Goal: Transaction & Acquisition: Purchase product/service

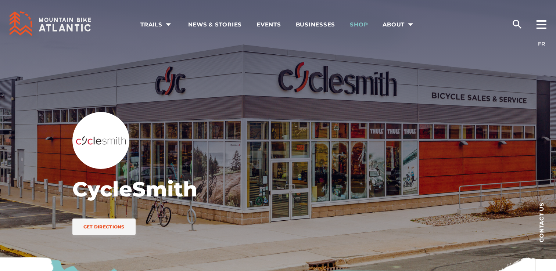
click at [358, 23] on span "Shop" at bounding box center [359, 24] width 18 height 7
click at [57, 17] on icon at bounding box center [50, 23] width 81 height 25
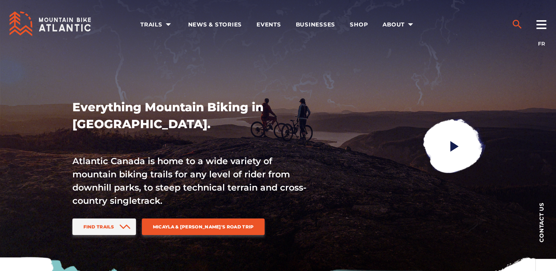
click at [513, 22] on icon "search" at bounding box center [517, 24] width 9 height 9
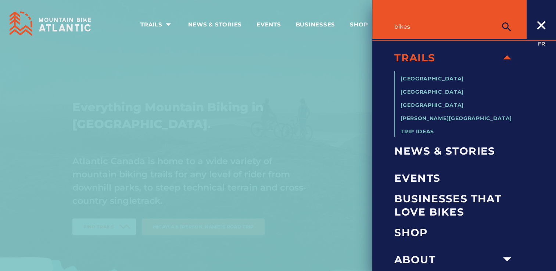
type input "bikes"
click at [498, 19] on button "submit" at bounding box center [507, 26] width 18 height 15
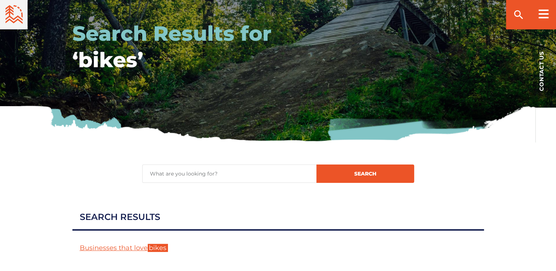
scroll to position [152, 0]
click at [200, 169] on input "Search for:" at bounding box center [229, 174] width 174 height 18
type input "bikes"
click at [317, 165] on button "Search" at bounding box center [366, 174] width 98 height 18
